Goal: Task Accomplishment & Management: Use online tool/utility

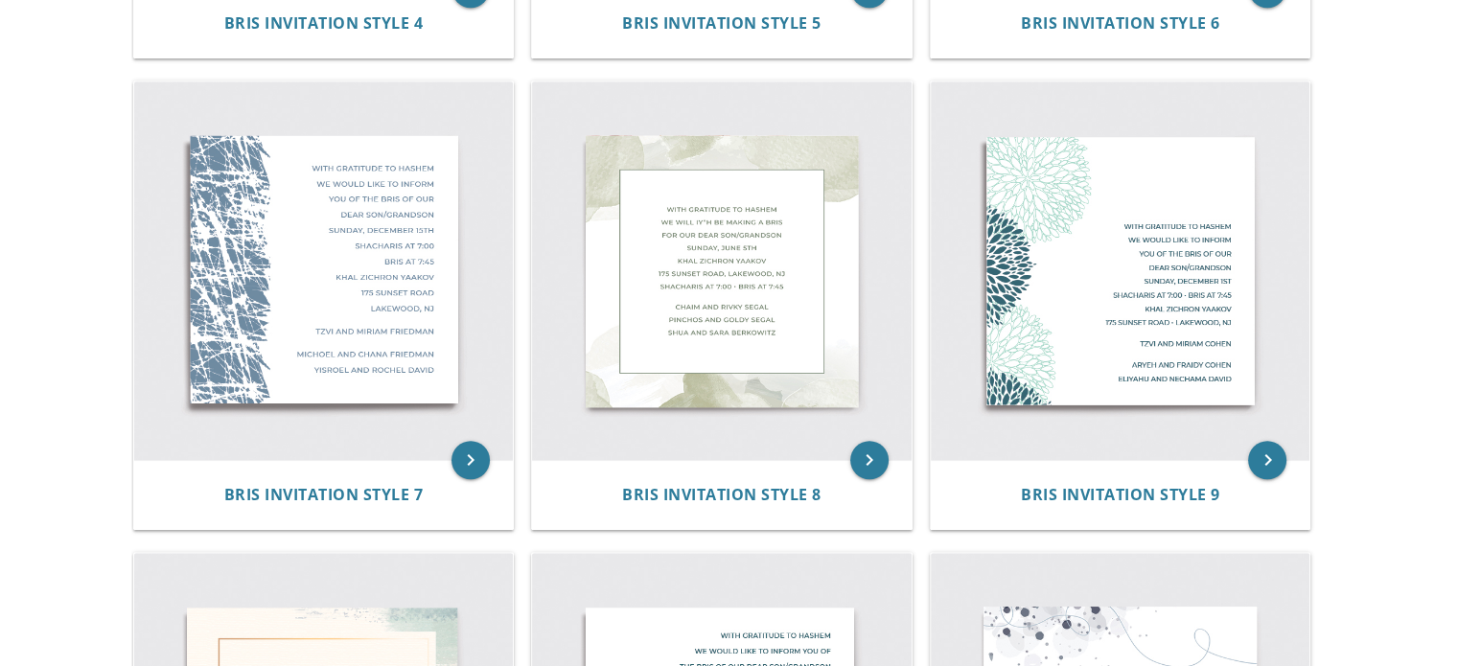
scroll to position [1279, 0]
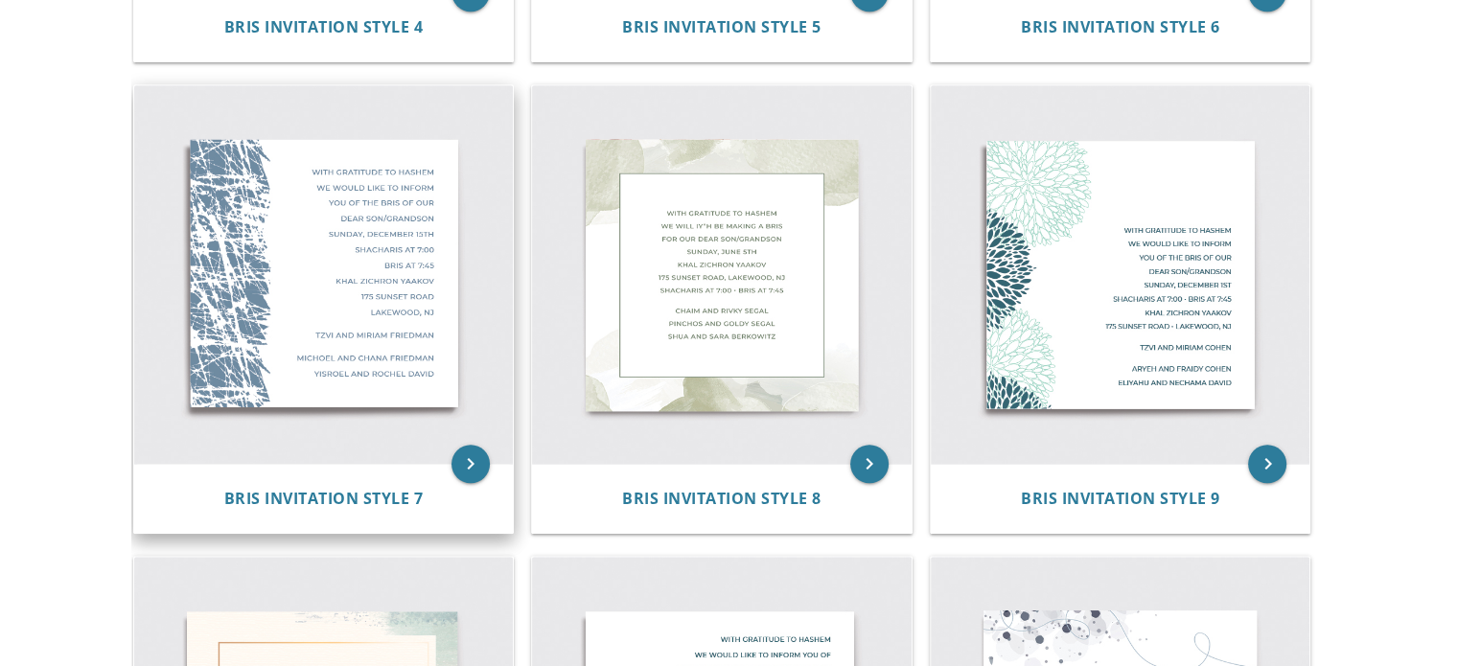
click at [472, 437] on img at bounding box center [324, 275] width 380 height 380
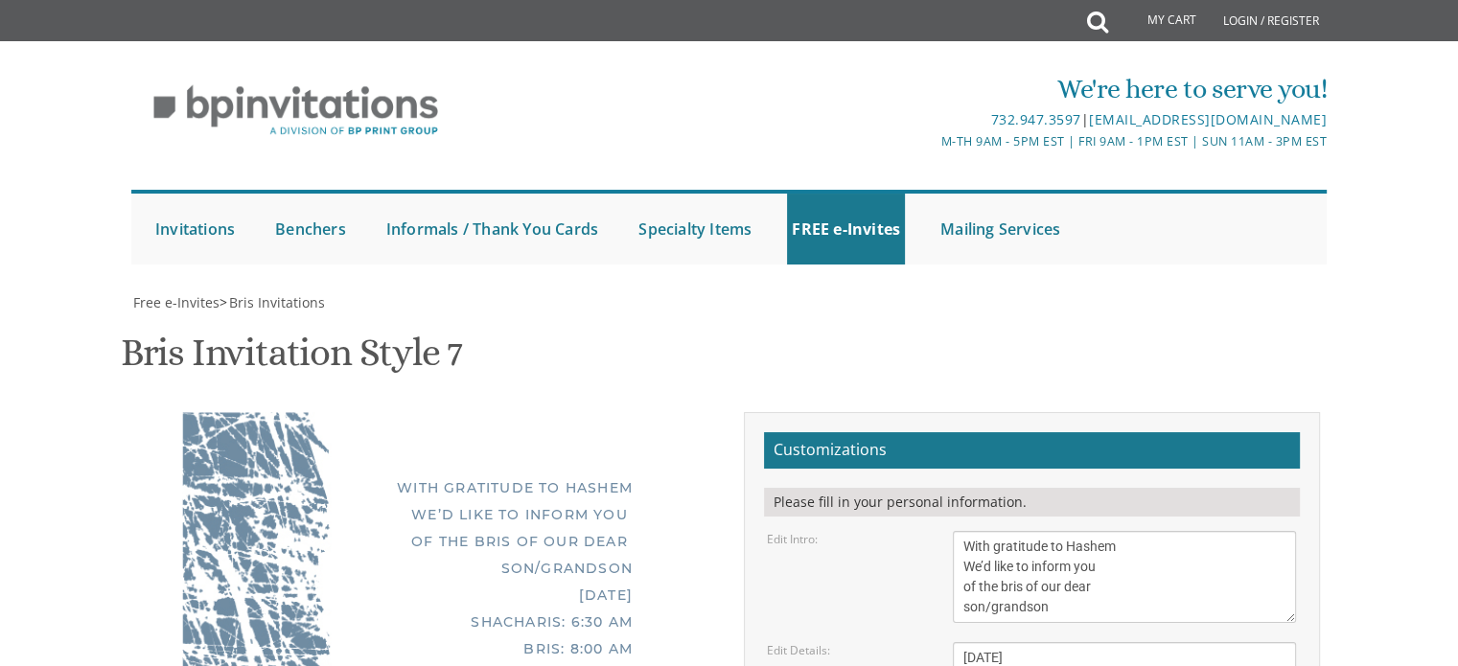
scroll to position [429, 0]
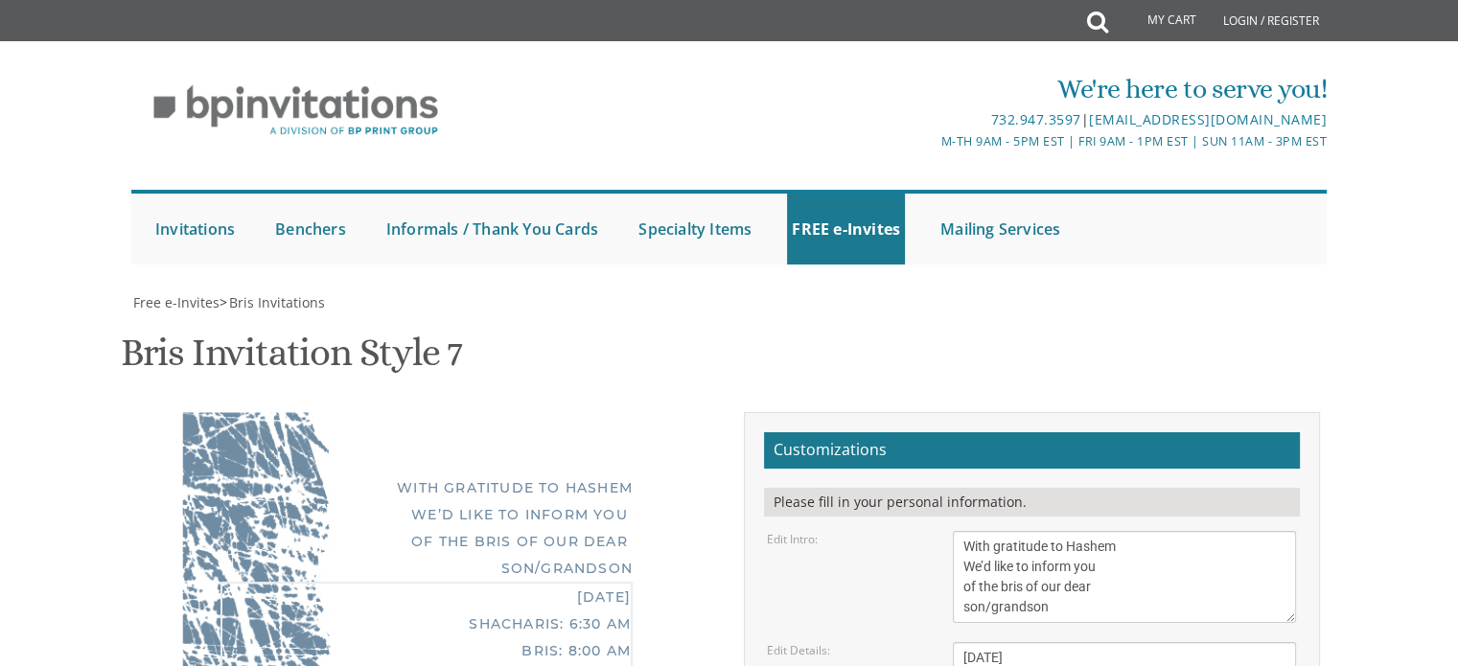
scroll to position [19, 0]
type textarea "[DATE] Shacharis: 8:30 am Bris: 9:20 AM Bais Medrash of Westgate [STREET_ADDRES…"
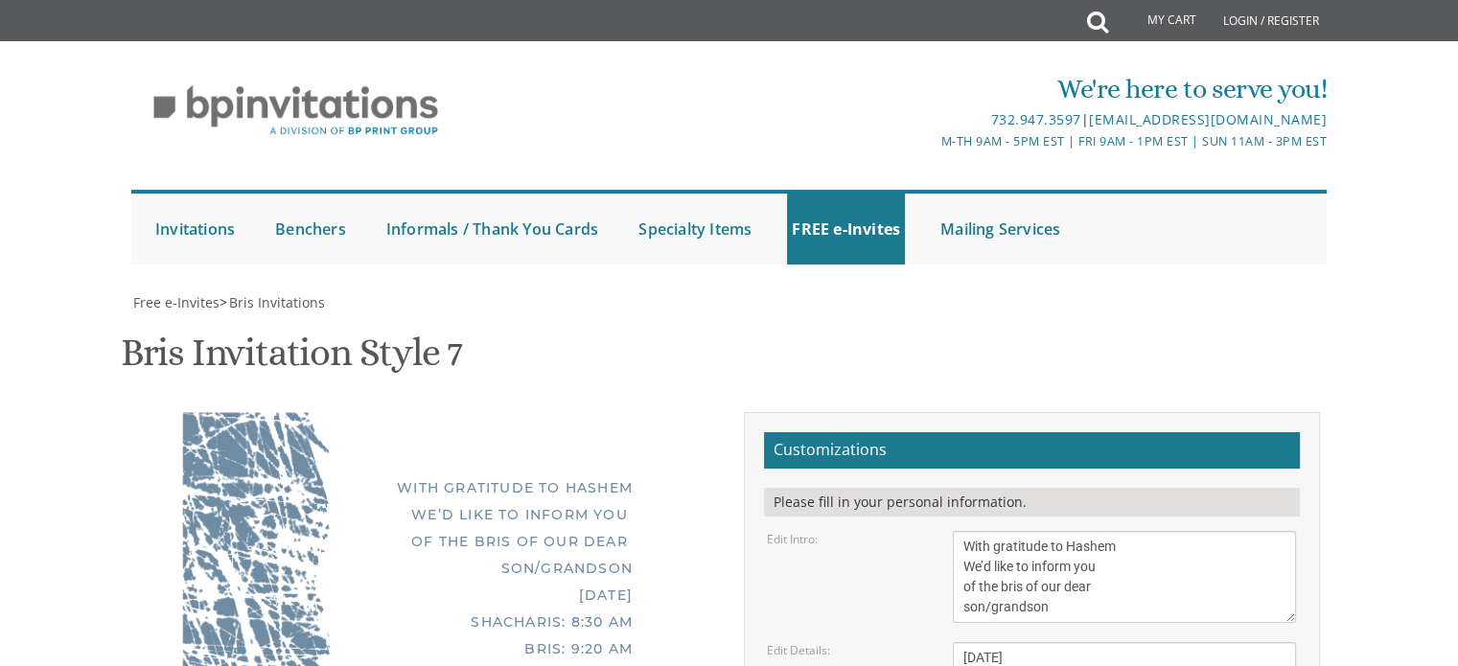
type textarea "Avi & [PERSON_NAME]"
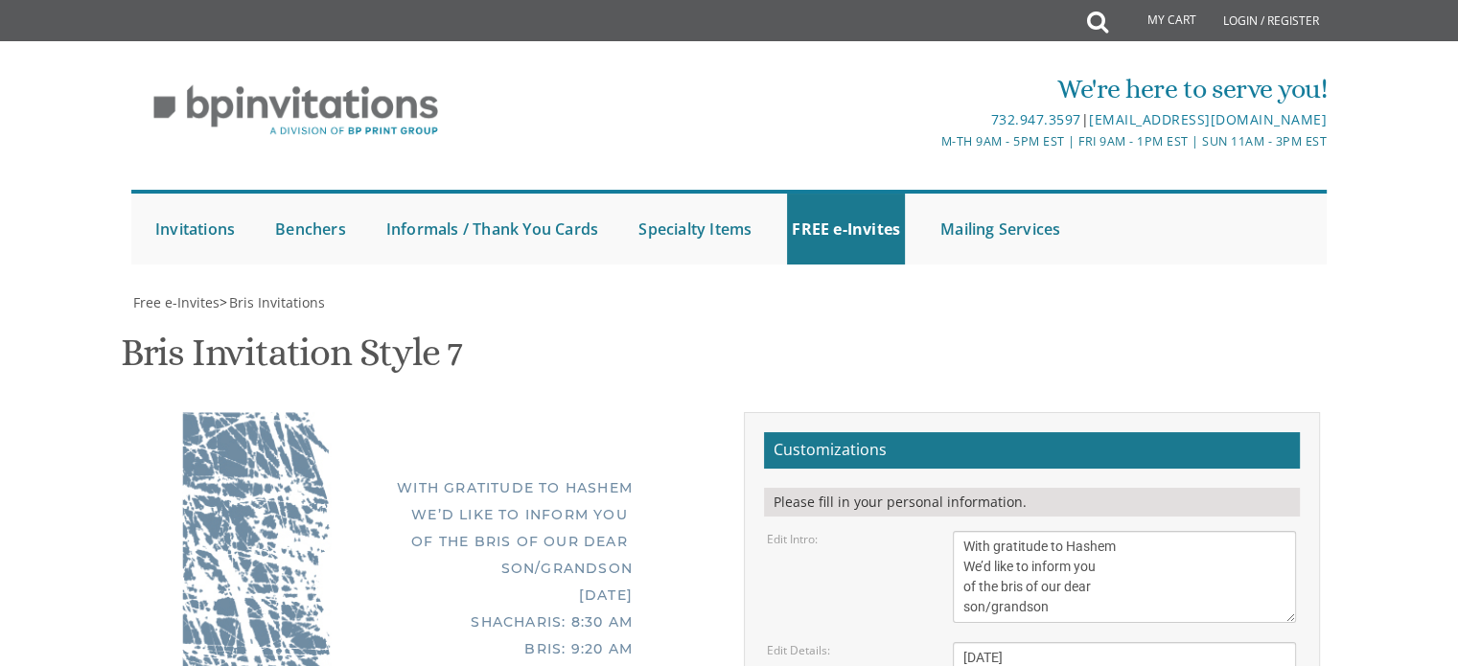
type textarea "[PERSON_NAME] and [PERSON_NAME] and [PERSON_NAME]"
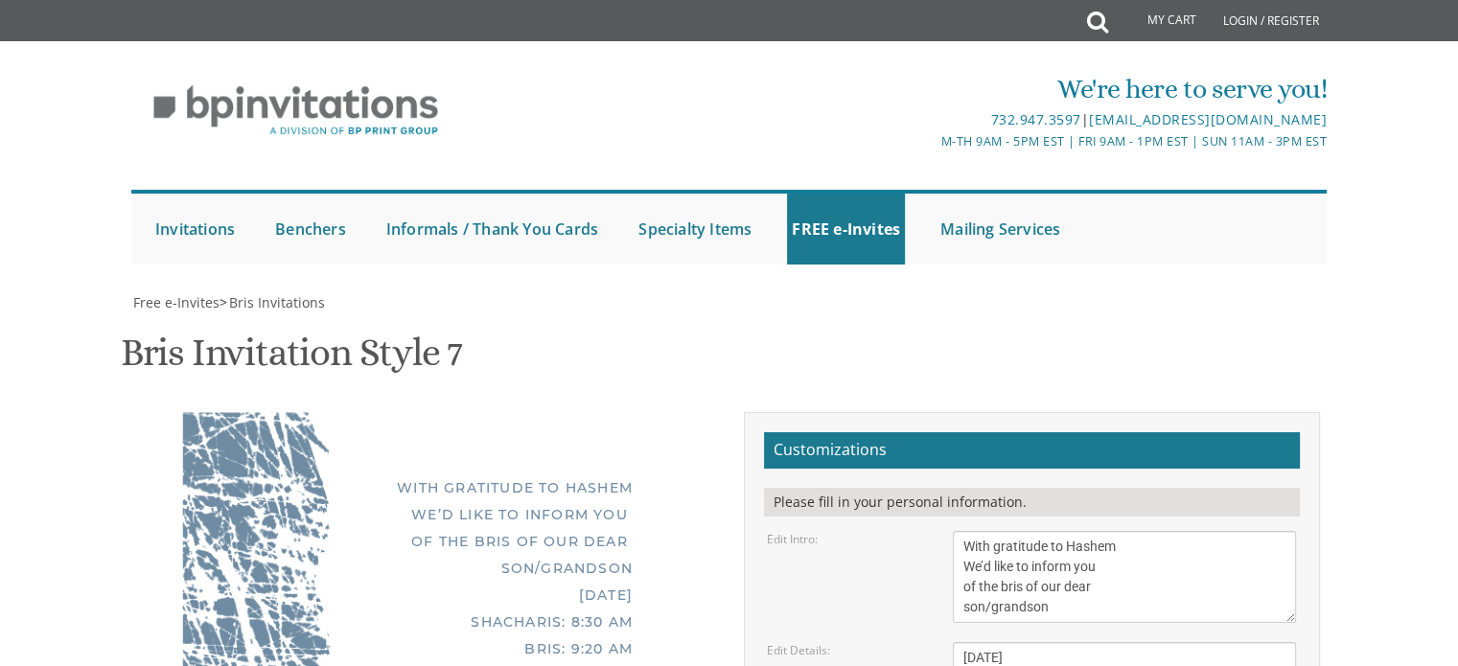
type input "[EMAIL_ADDRESS][DOMAIN_NAME]"
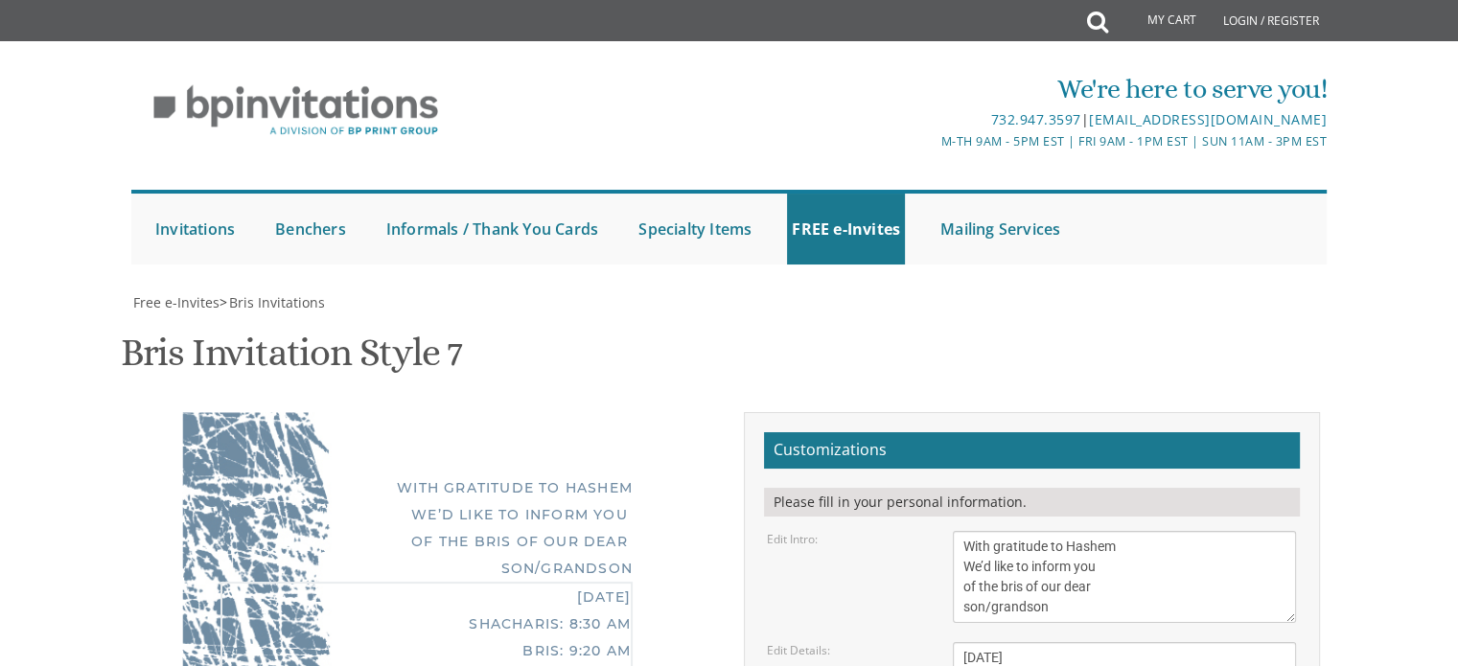
drag, startPoint x: 1115, startPoint y: 260, endPoint x: 1097, endPoint y: 225, distance: 39.0
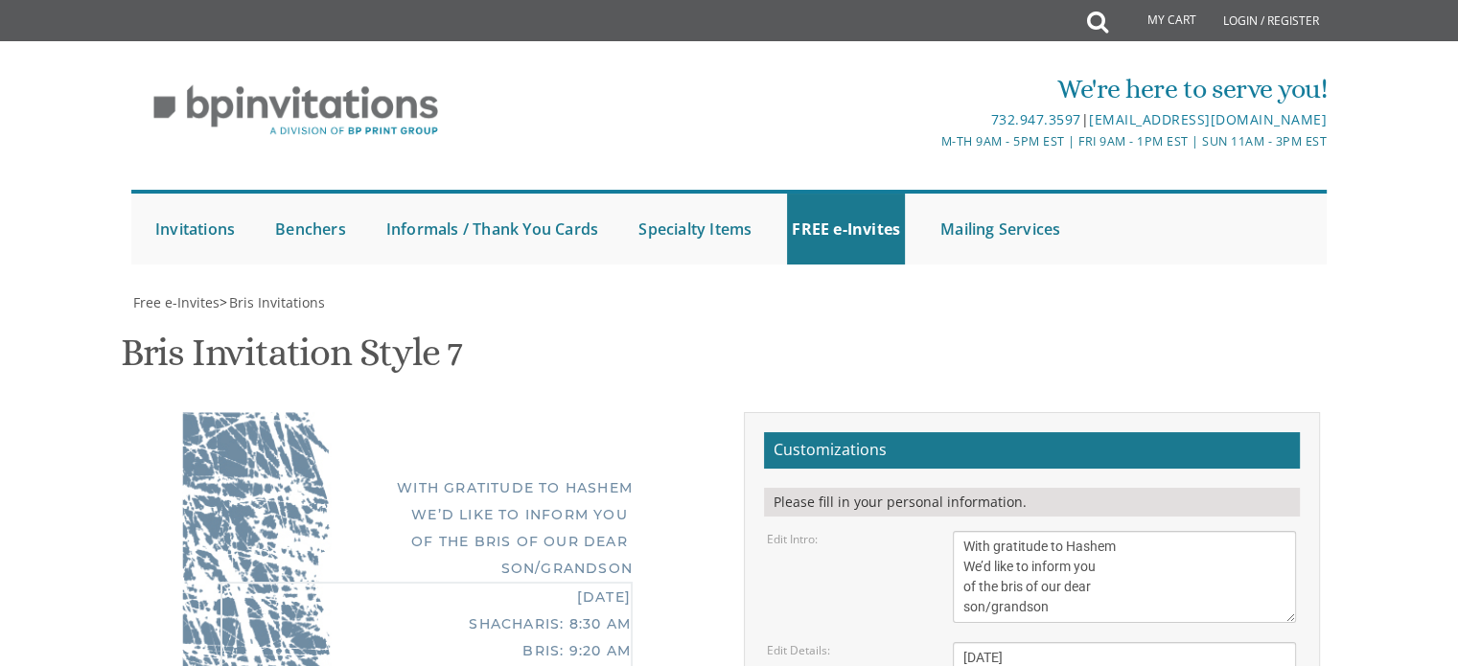
type textarea "[DATE] Shacharis: 8:30 am Bris: 9:20 AM Bais Medrash of Westgate [STREET_ADDRES…"
